Goal: Obtain resource: Obtain resource

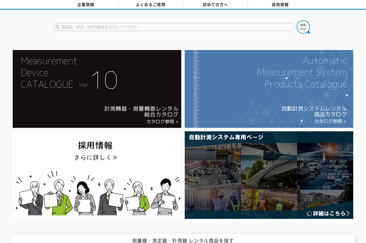
scroll to position [35, 0]
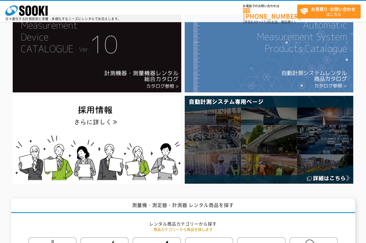
click at [288, 52] on img at bounding box center [269, 54] width 168 height 78
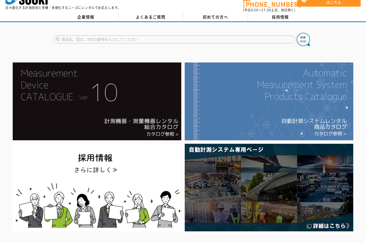
scroll to position [0, 0]
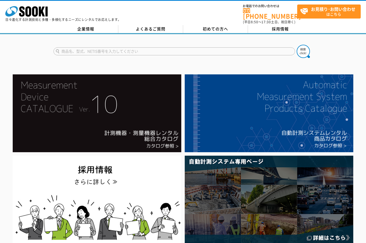
click at [94, 47] on input "text" at bounding box center [173, 51] width 241 height 8
type input "xa-44"
click at [294, 45] on button at bounding box center [302, 51] width 13 height 13
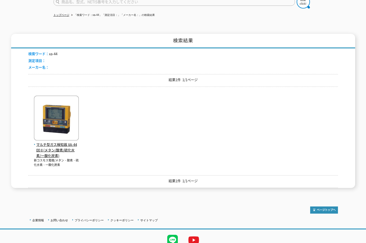
scroll to position [69, 0]
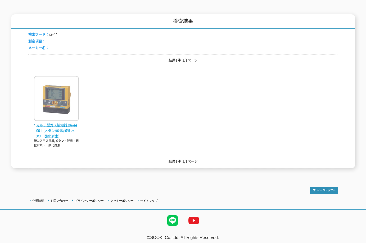
click at [51, 122] on span "マルチ型ガス検知器 XA-4400Ⅱ(メタン/酸素/硫化水素/一酸化炭素)" at bounding box center [56, 130] width 45 height 16
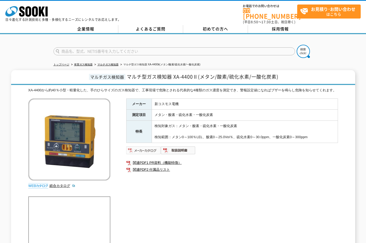
click at [147, 154] on img at bounding box center [143, 150] width 35 height 8
click at [150, 153] on img at bounding box center [143, 150] width 35 height 8
